Goal: Task Accomplishment & Management: Manage account settings

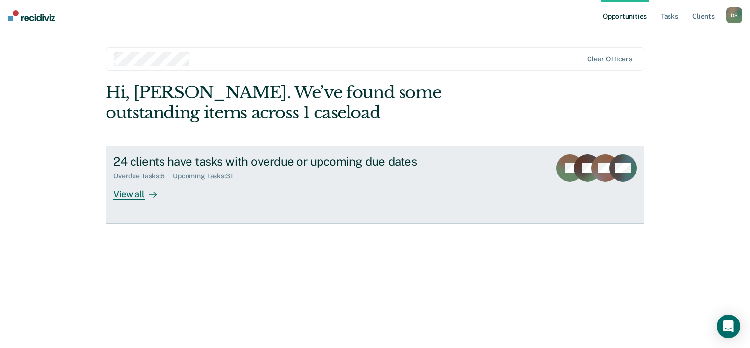
click at [136, 194] on div "View all" at bounding box center [140, 189] width 55 height 19
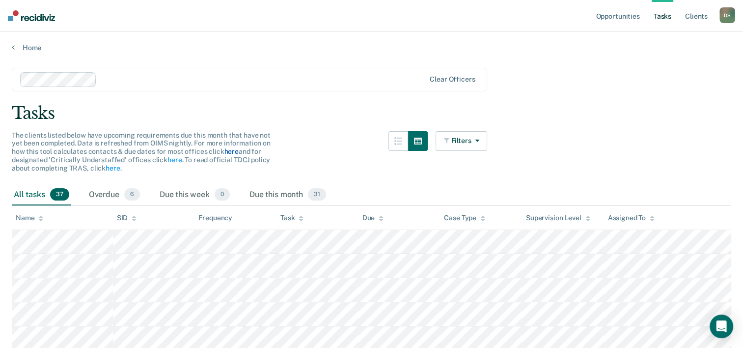
click at [228, 149] on link "here" at bounding box center [231, 151] width 14 height 8
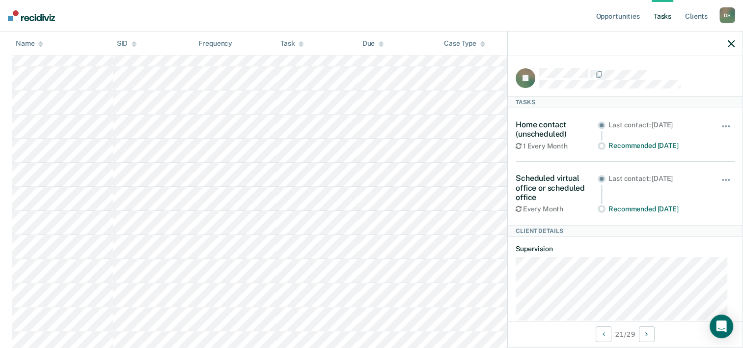
scroll to position [655, 0]
click at [718, 177] on button "button" at bounding box center [726, 185] width 17 height 16
click at [611, 241] on article "JL Tasks Home contact (unscheduled) 1 Every Month Last contact: [DATE] Recommen…" at bounding box center [625, 217] width 219 height 299
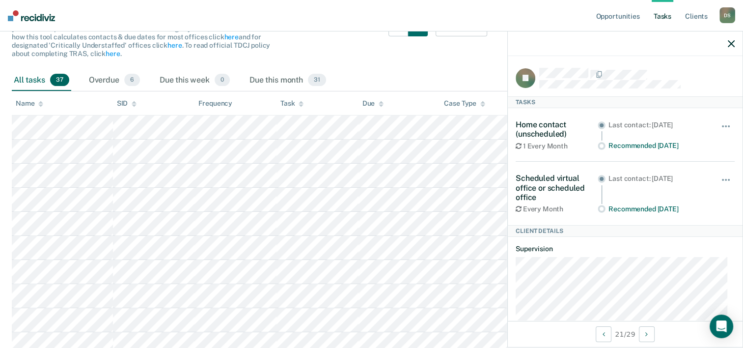
scroll to position [65, 0]
